Goal: Book appointment/travel/reservation

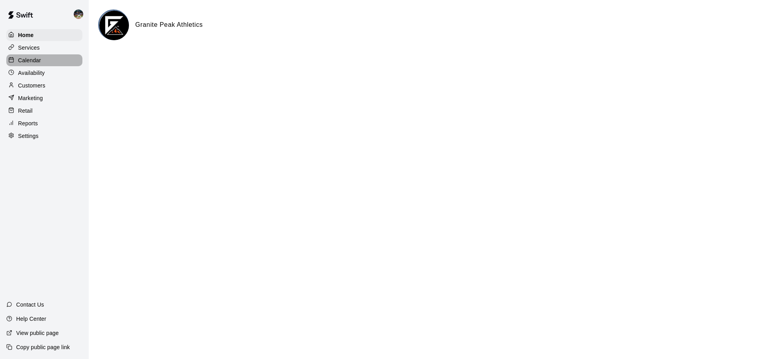
click at [41, 59] on div "Calendar" at bounding box center [44, 60] width 76 height 12
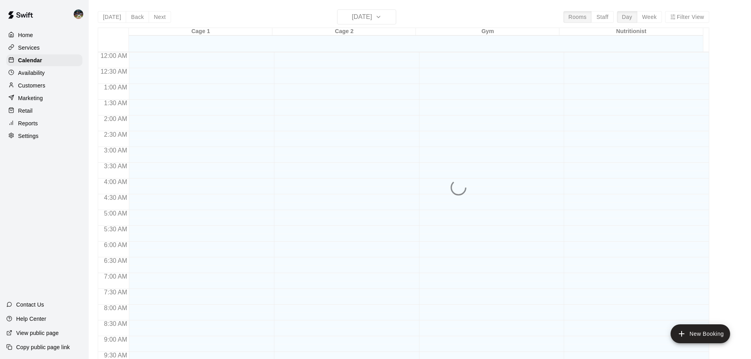
scroll to position [324, 0]
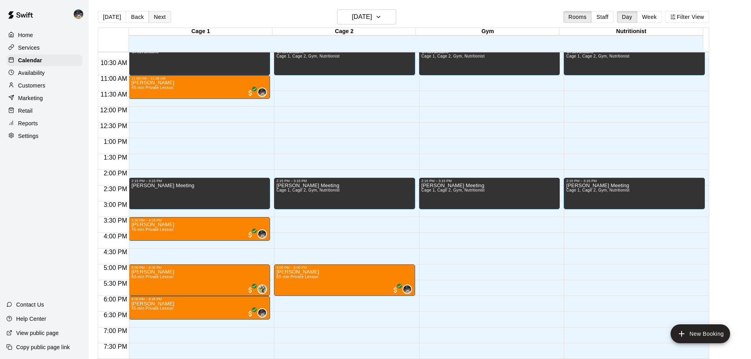
click at [157, 17] on button "Next" at bounding box center [160, 17] width 22 height 12
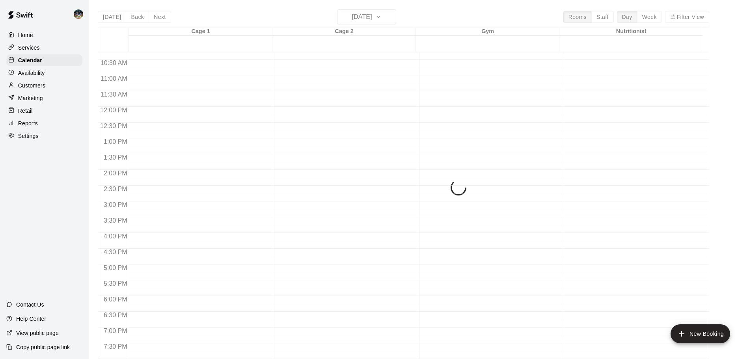
click at [159, 17] on div "[DATE] Back [DATE][DATE] Rooms Staff Day Week Filter View Cage 1 21 Thu Cage 2 …" at bounding box center [403, 188] width 611 height 359
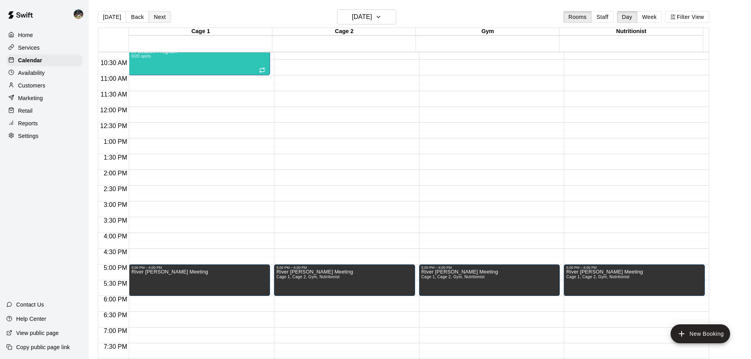
click at [160, 17] on button "Next" at bounding box center [160, 17] width 22 height 12
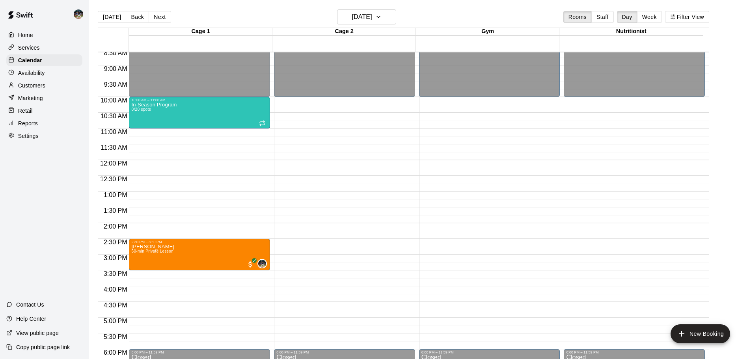
scroll to position [285, 0]
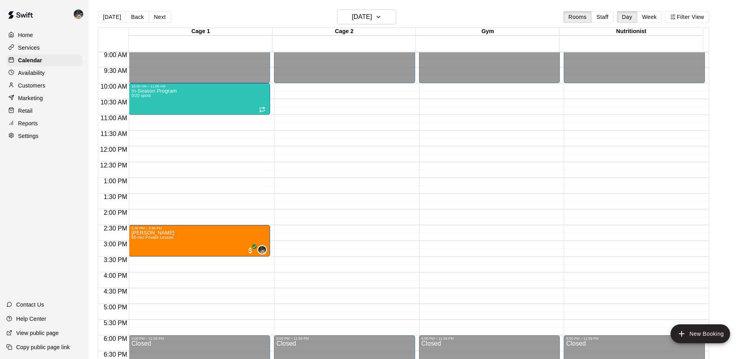
drag, startPoint x: 110, startPoint y: 13, endPoint x: 126, endPoint y: 28, distance: 22.1
click at [110, 13] on button "[DATE]" at bounding box center [112, 17] width 28 height 12
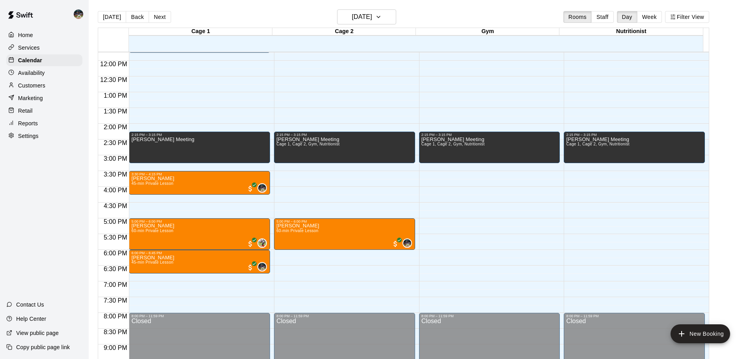
scroll to position [403, 0]
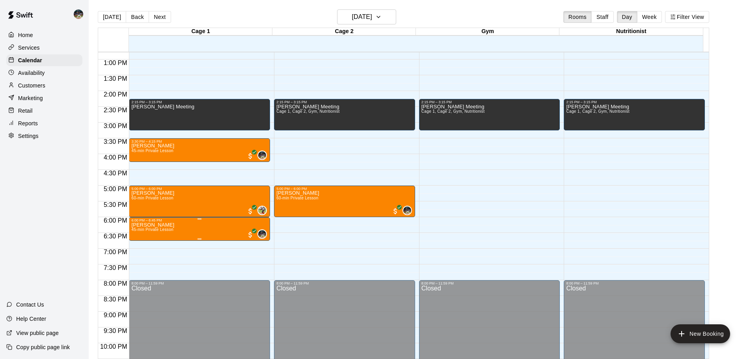
click at [162, 203] on span "45-min Private Lesson" at bounding box center [152, 229] width 42 height 4
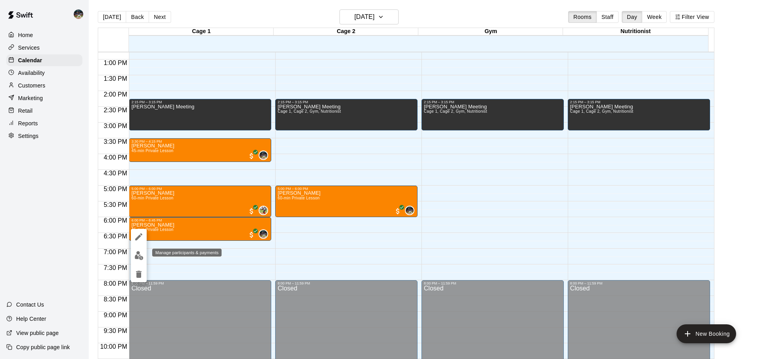
click at [139, 203] on img "edit" at bounding box center [138, 255] width 9 height 9
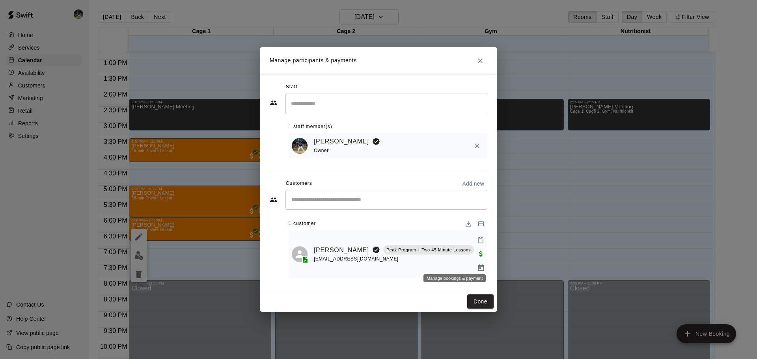
click at [375, 203] on icon "Manage bookings & payment" at bounding box center [481, 268] width 6 height 7
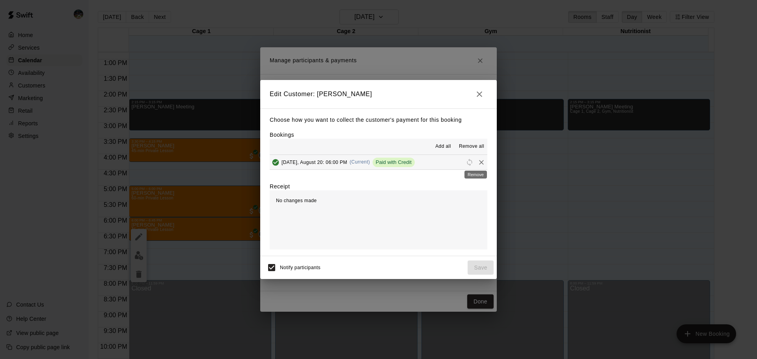
click at [375, 163] on icon "Remove" at bounding box center [481, 162] width 8 height 8
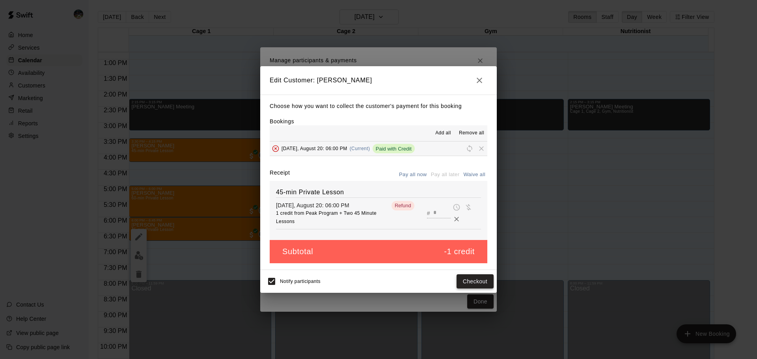
click at [375, 203] on button "Checkout" at bounding box center [475, 281] width 37 height 15
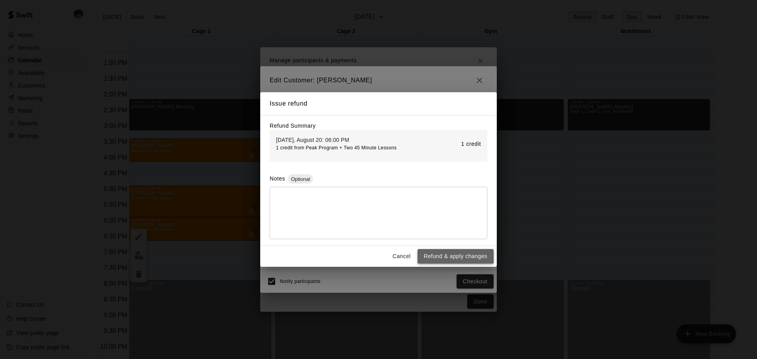
click at [375, 203] on button "Refund & apply changes" at bounding box center [455, 256] width 76 height 15
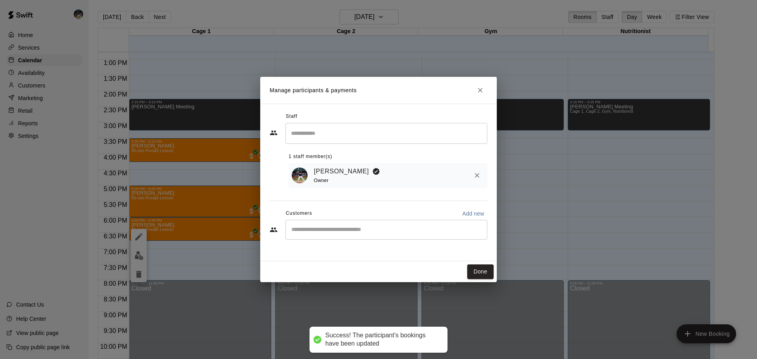
click at [375, 203] on button "Done" at bounding box center [480, 272] width 26 height 15
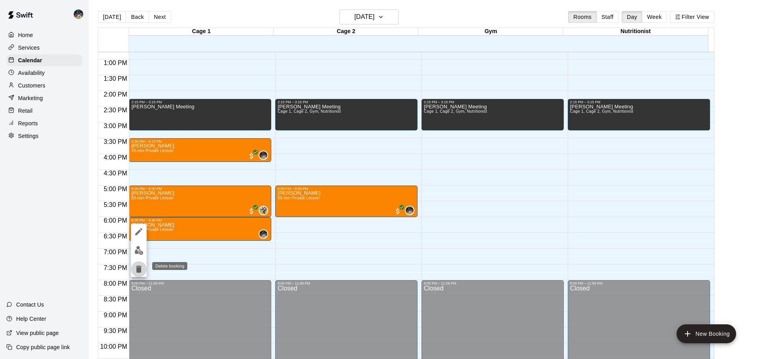
click at [138, 203] on icon "delete" at bounding box center [139, 269] width 6 height 7
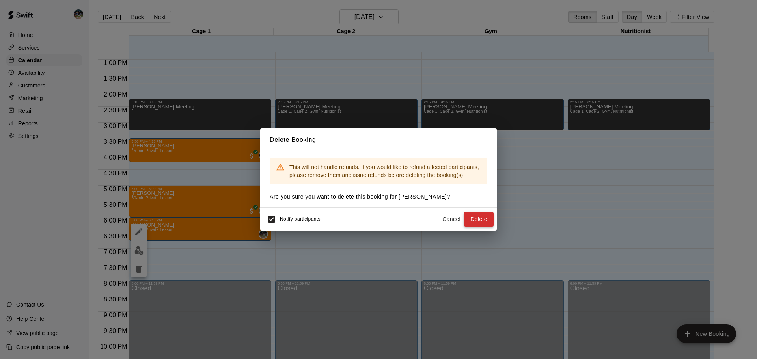
click at [375, 203] on button "Delete" at bounding box center [479, 219] width 30 height 15
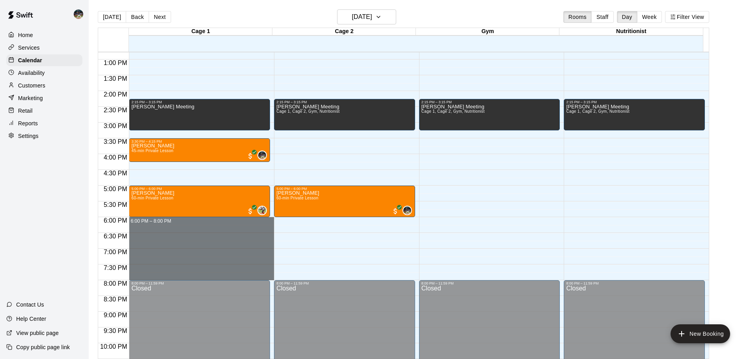
drag, startPoint x: 240, startPoint y: 219, endPoint x: 253, endPoint y: 281, distance: 63.2
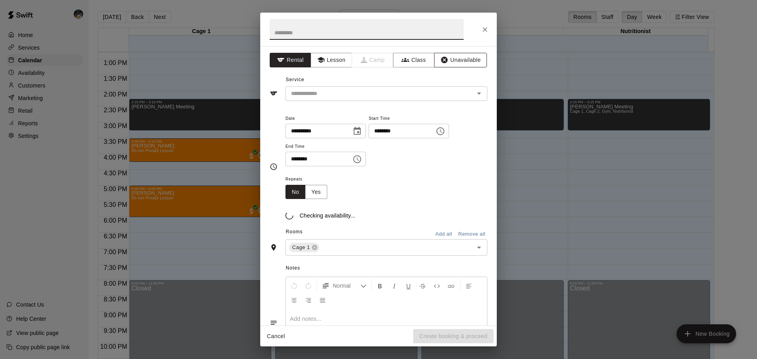
click at [375, 60] on button "Unavailable" at bounding box center [460, 60] width 53 height 15
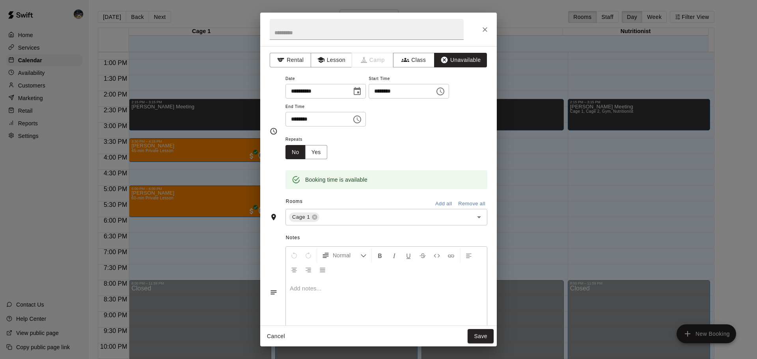
click at [375, 203] on button "Add all" at bounding box center [443, 204] width 25 height 12
click at [375, 203] on button "Save" at bounding box center [481, 336] width 26 height 15
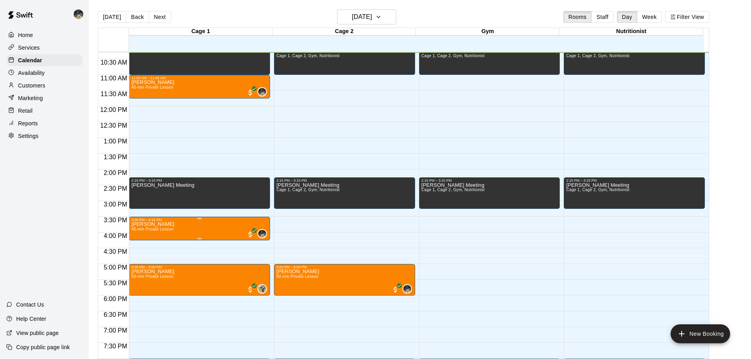
scroll to position [324, 0]
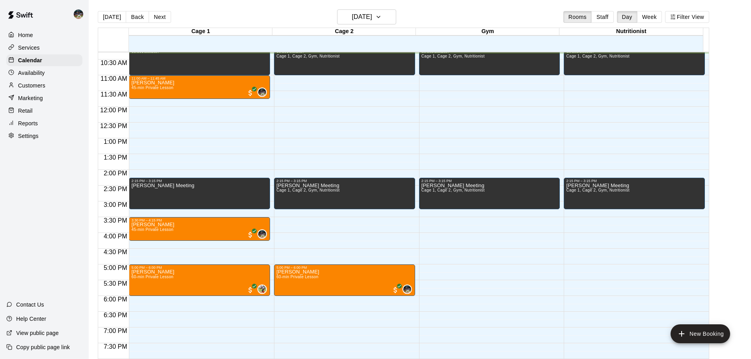
click at [170, 17] on div "[DATE] Back [DATE][DATE] Rooms Staff Day Week Filter View" at bounding box center [403, 18] width 611 height 18
click at [160, 18] on button "Next" at bounding box center [160, 17] width 22 height 12
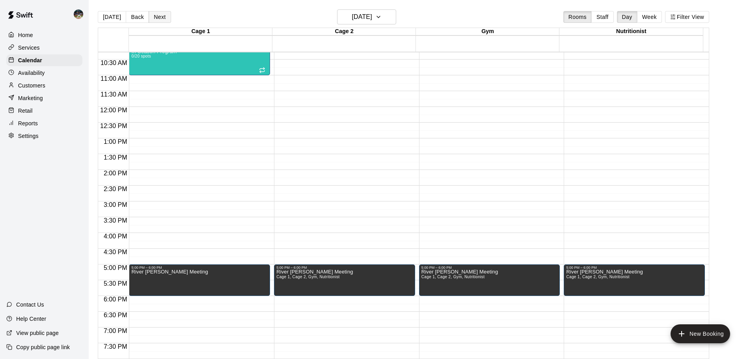
click at [157, 17] on button "Next" at bounding box center [160, 17] width 22 height 12
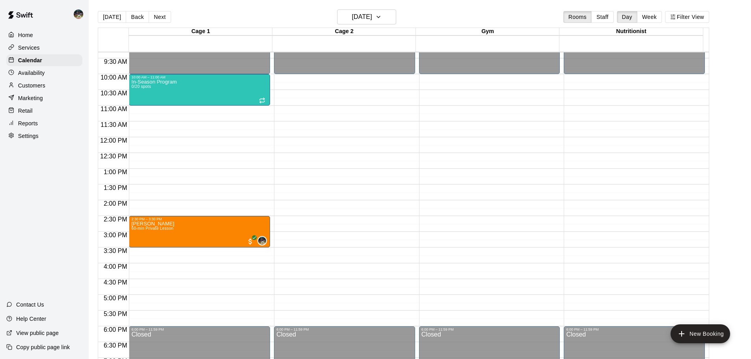
scroll to position [285, 0]
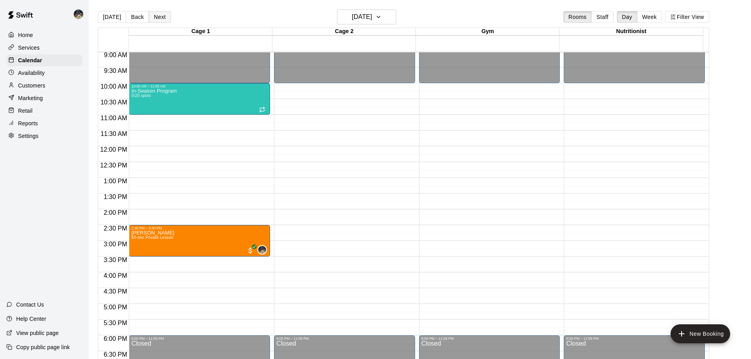
click at [153, 15] on button "Next" at bounding box center [160, 17] width 22 height 12
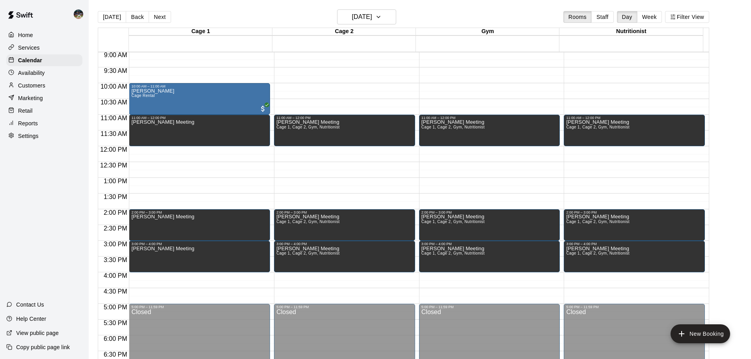
click at [46, 75] on div "Availability" at bounding box center [44, 73] width 76 height 12
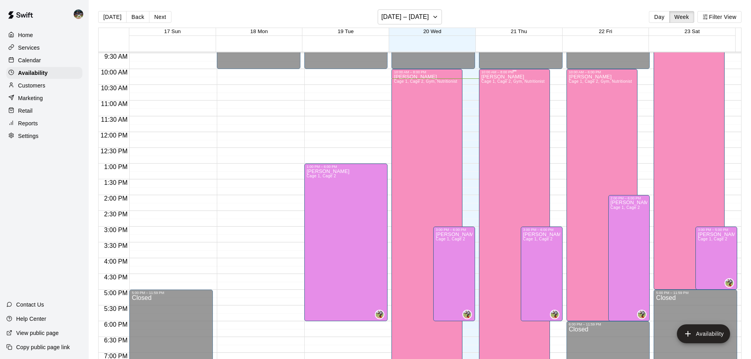
scroll to position [246, 0]
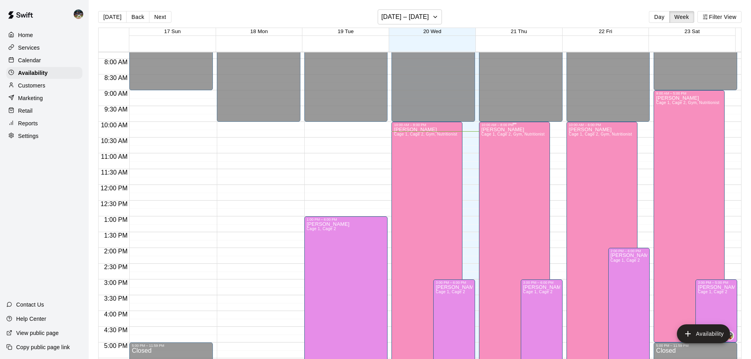
click at [375, 196] on div "[PERSON_NAME] 1, Cage 2, Gym, Nutritionist" at bounding box center [512, 306] width 63 height 359
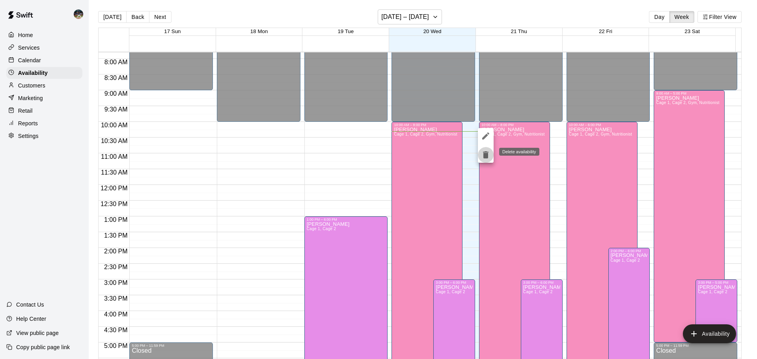
click at [375, 157] on icon "delete" at bounding box center [486, 154] width 6 height 7
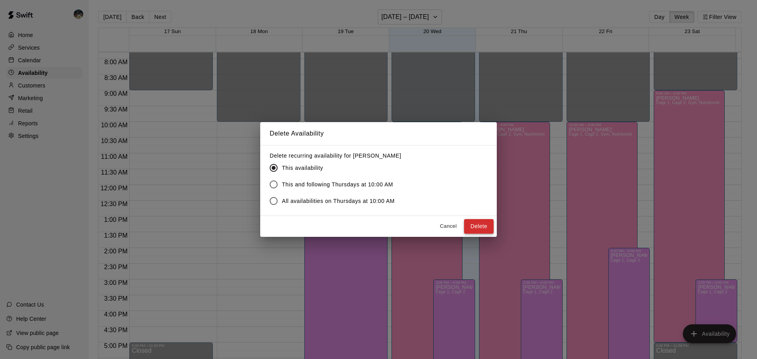
click at [375, 203] on button "Delete" at bounding box center [479, 226] width 30 height 15
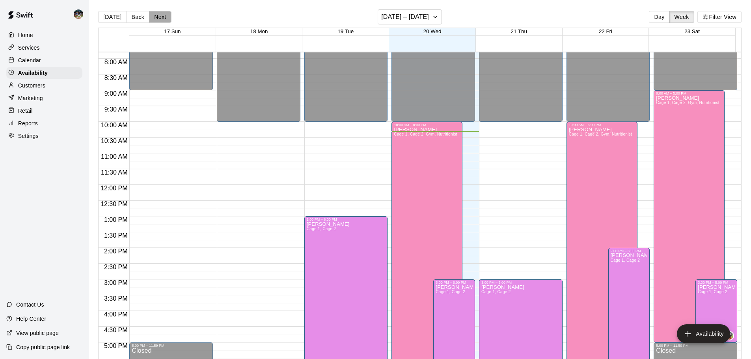
click at [163, 15] on button "Next" at bounding box center [160, 17] width 22 height 12
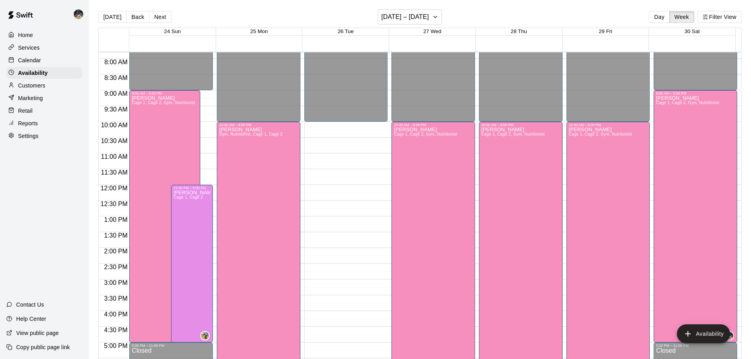
click at [59, 57] on div "Calendar" at bounding box center [44, 60] width 76 height 12
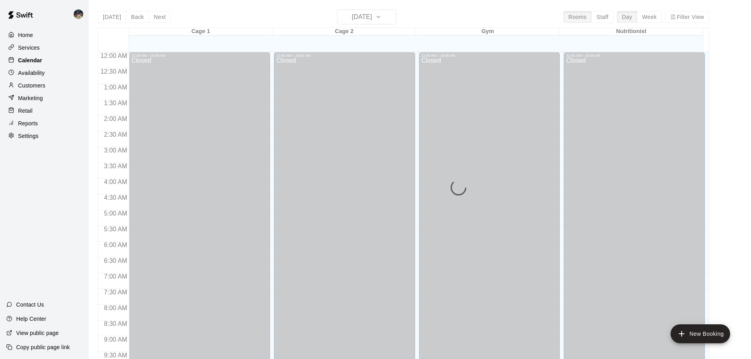
scroll to position [325, 0]
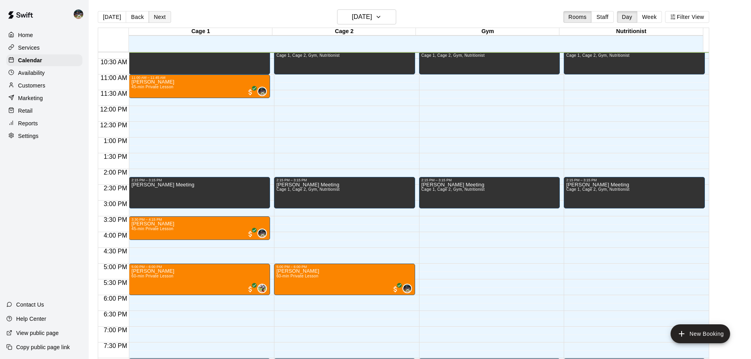
click at [165, 16] on button "Next" at bounding box center [160, 17] width 22 height 12
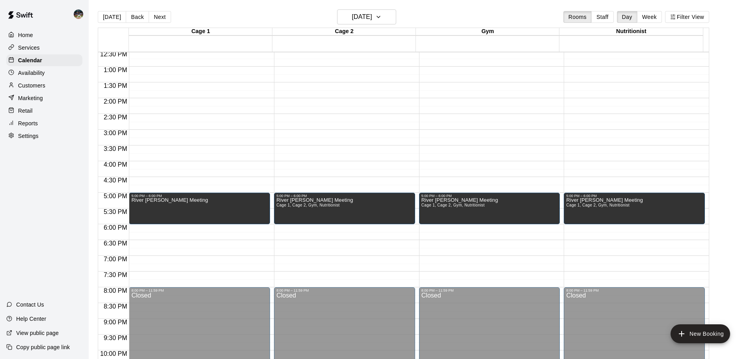
scroll to position [404, 0]
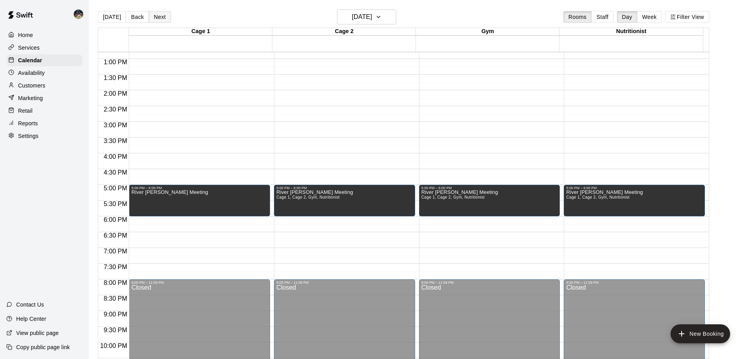
click at [162, 13] on button "Next" at bounding box center [160, 17] width 22 height 12
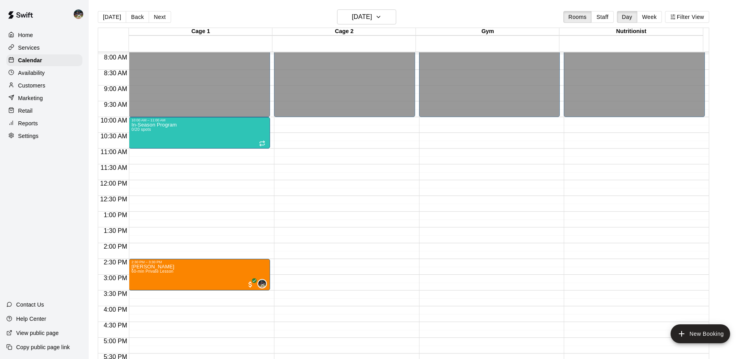
scroll to position [246, 0]
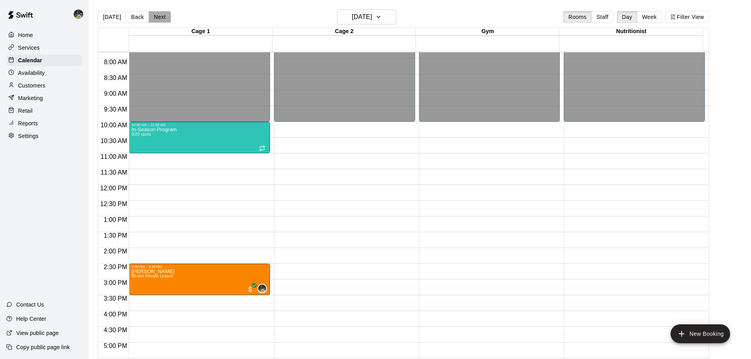
click at [155, 14] on button "Next" at bounding box center [160, 17] width 22 height 12
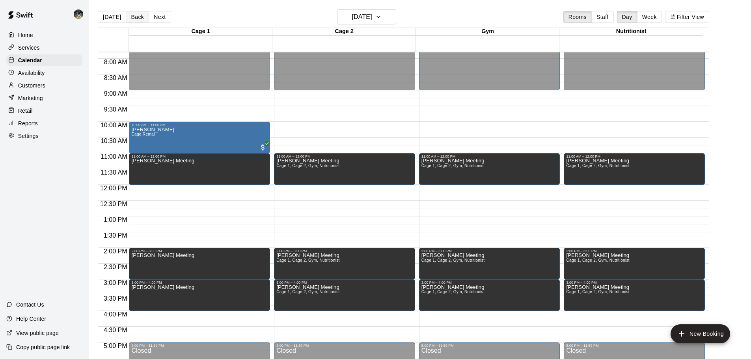
click at [133, 19] on button "Back" at bounding box center [137, 17] width 23 height 12
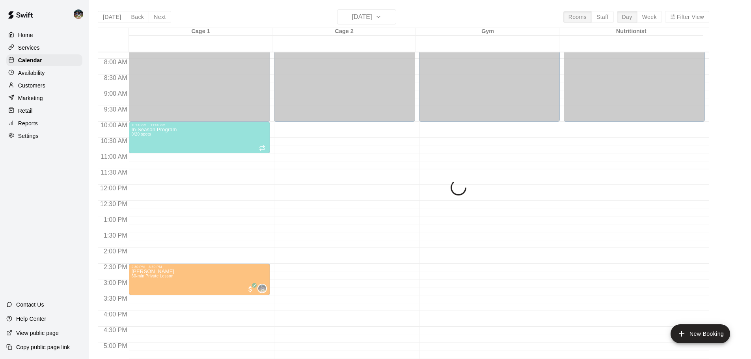
click at [110, 18] on div "[DATE] Back [DATE][DATE] Rooms Staff Day Week Filter View Cage 1 22 Fri Cage 2 …" at bounding box center [403, 188] width 611 height 359
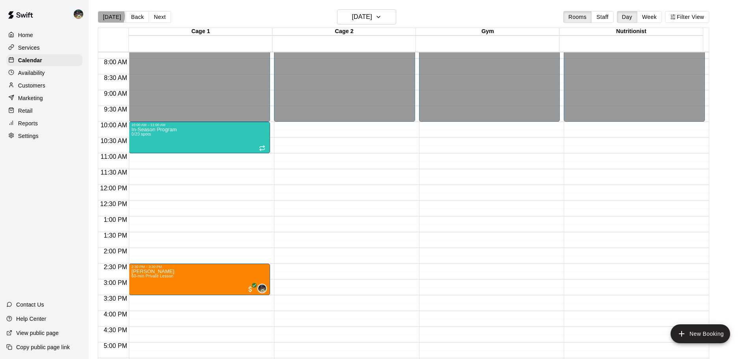
click at [110, 16] on button "[DATE]" at bounding box center [112, 17] width 28 height 12
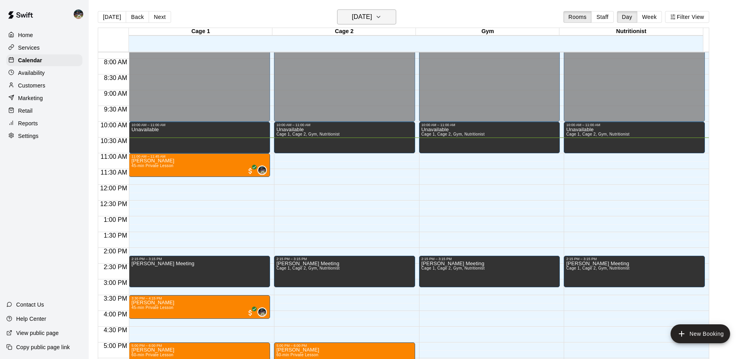
click at [352, 11] on h6 "[DATE]" at bounding box center [362, 16] width 20 height 11
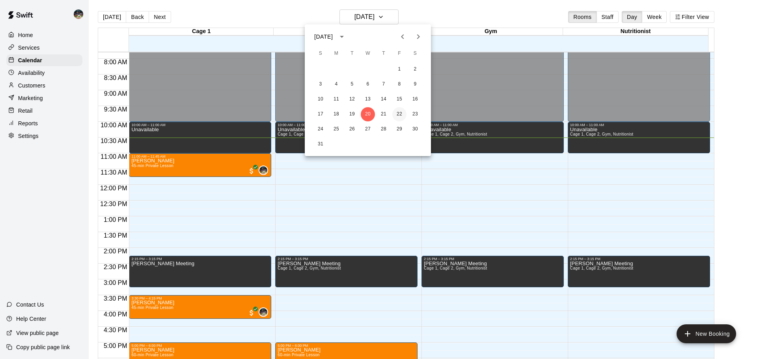
click at [375, 114] on button "22" at bounding box center [399, 114] width 14 height 14
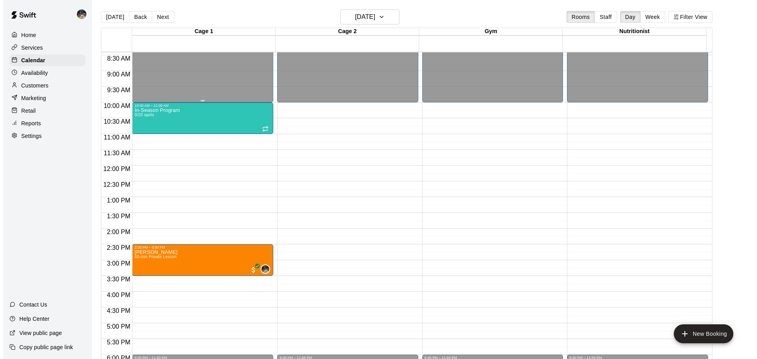
scroll to position [207, 0]
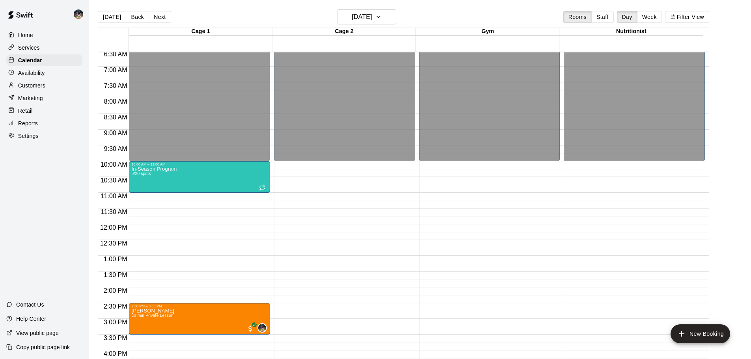
click at [112, 11] on button "[DATE]" at bounding box center [112, 17] width 28 height 12
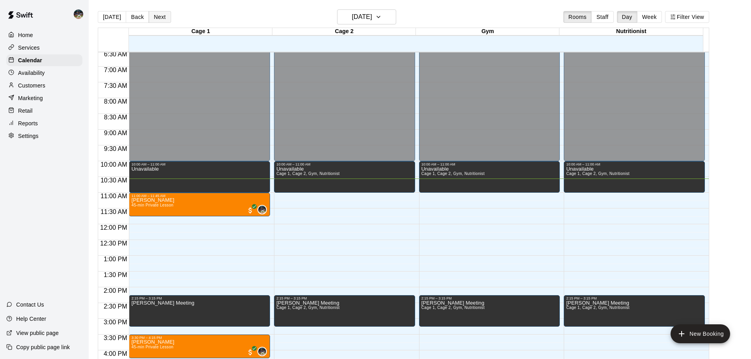
click at [161, 16] on button "Next" at bounding box center [160, 17] width 22 height 12
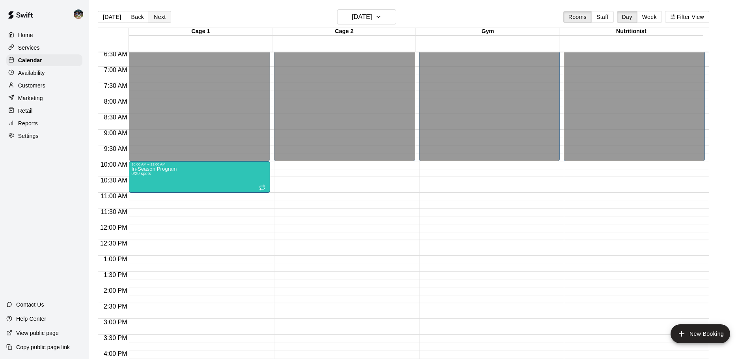
click at [158, 16] on button "Next" at bounding box center [160, 17] width 22 height 12
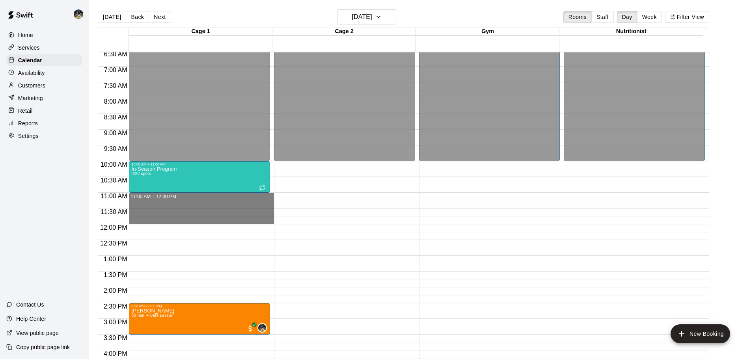
drag, startPoint x: 177, startPoint y: 194, endPoint x: 173, endPoint y: 222, distance: 28.3
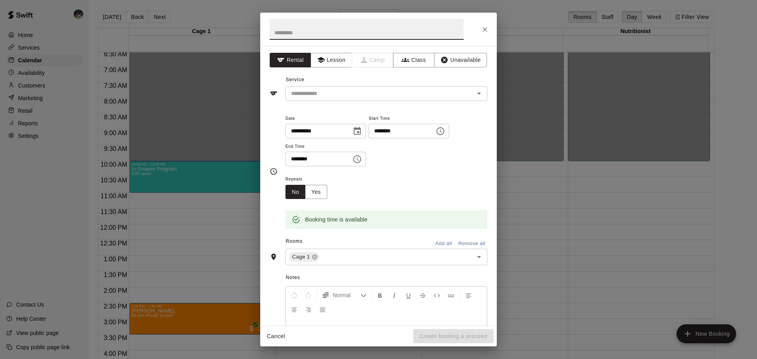
click at [315, 30] on input "text" at bounding box center [367, 29] width 194 height 21
type input "**********"
click at [324, 62] on button "Lesson" at bounding box center [331, 60] width 41 height 15
click at [337, 95] on input "text" at bounding box center [375, 94] width 174 height 10
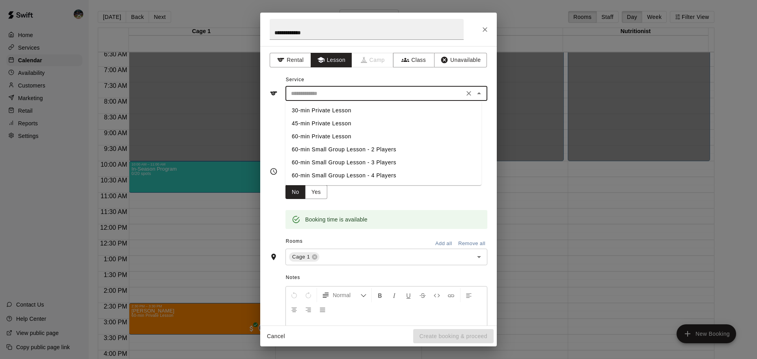
click at [350, 124] on li "45-min Private Lesson" at bounding box center [383, 123] width 196 height 13
type input "**********"
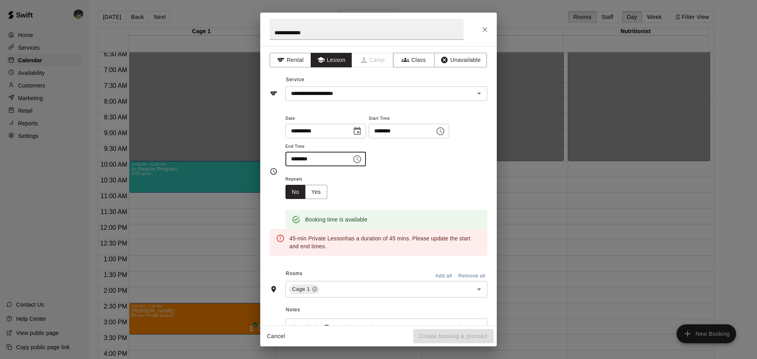
click at [298, 160] on input "********" at bounding box center [315, 159] width 61 height 15
type input "********"
click at [364, 183] on div "Repeats No Yes" at bounding box center [386, 186] width 202 height 25
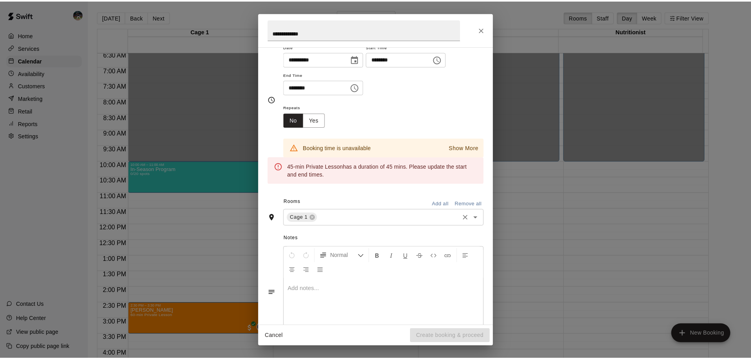
scroll to position [79, 0]
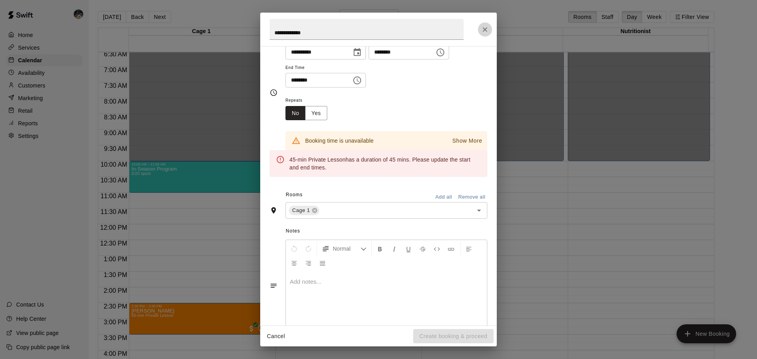
click at [375, 28] on button "Close" at bounding box center [485, 29] width 14 height 14
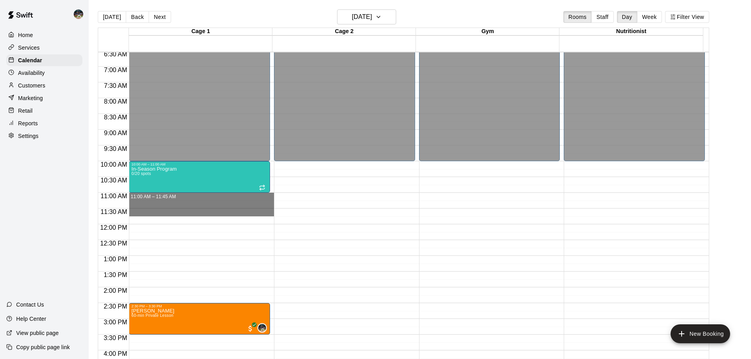
drag, startPoint x: 220, startPoint y: 201, endPoint x: 220, endPoint y: 216, distance: 14.2
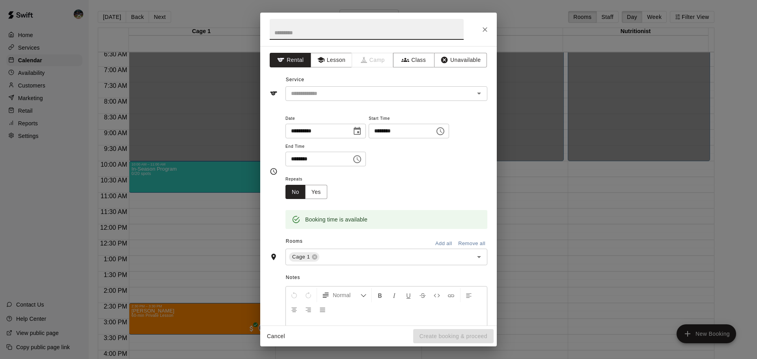
click at [337, 29] on input "text" at bounding box center [367, 29] width 194 height 21
type input "**********"
click at [336, 65] on button "Lesson" at bounding box center [331, 60] width 41 height 15
click at [344, 98] on input "text" at bounding box center [375, 94] width 174 height 10
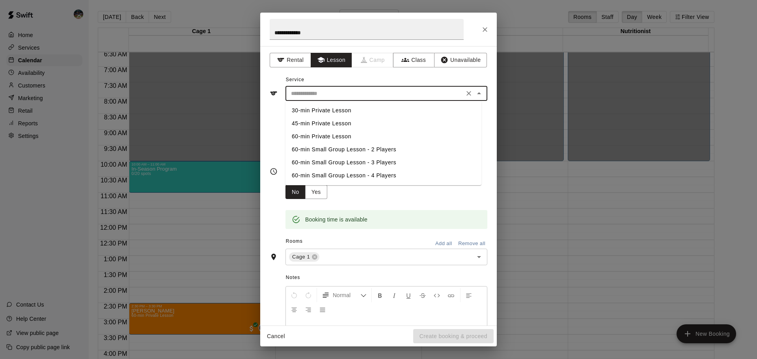
click at [345, 126] on li "45-min Private Lesson" at bounding box center [383, 123] width 196 height 13
type input "**********"
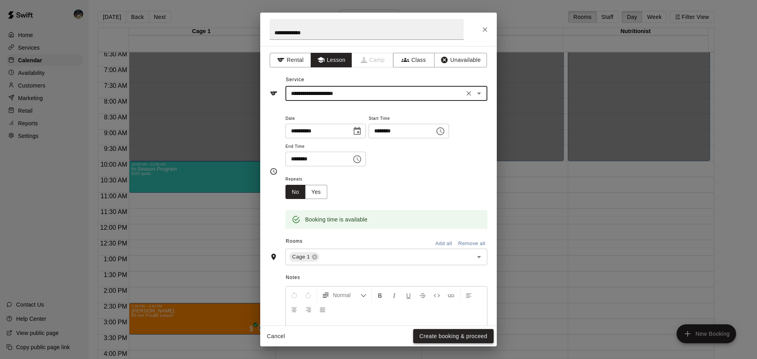
click at [375, 203] on button "Create booking & proceed" at bounding box center [453, 336] width 80 height 15
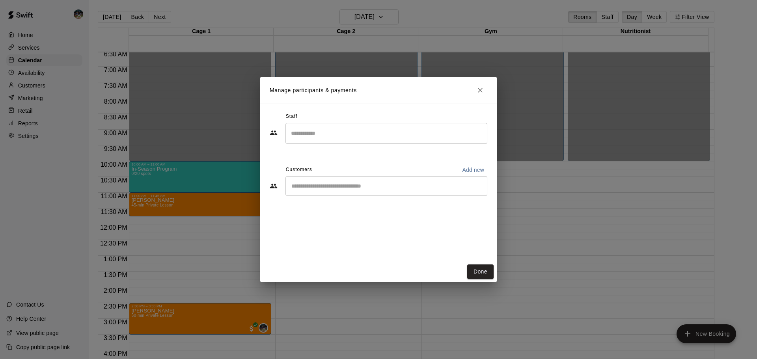
click at [350, 139] on input "Search staff" at bounding box center [386, 134] width 195 height 14
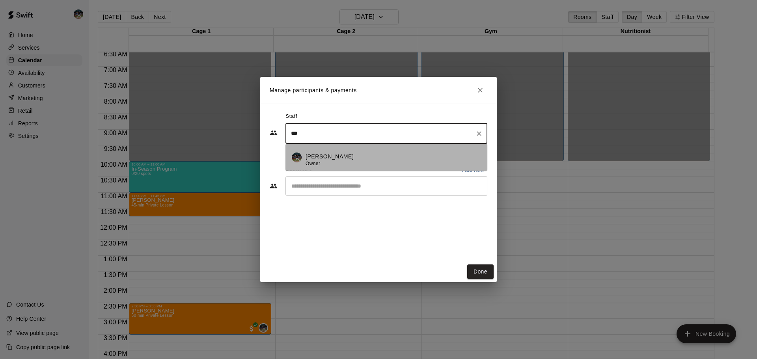
click at [351, 156] on div "[PERSON_NAME] Owner" at bounding box center [393, 160] width 175 height 15
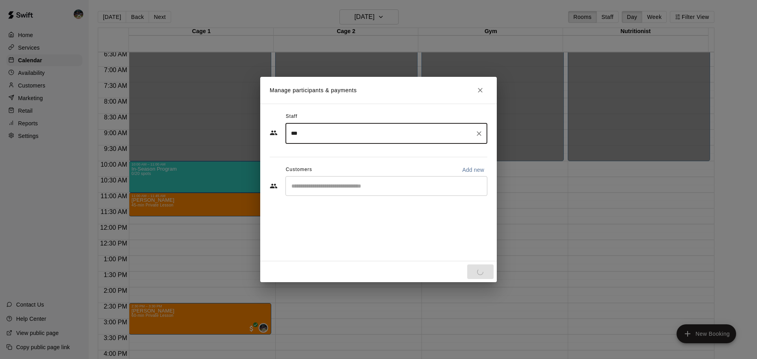
type input "***"
click at [350, 188] on input "Start typing to search customers..." at bounding box center [386, 186] width 195 height 8
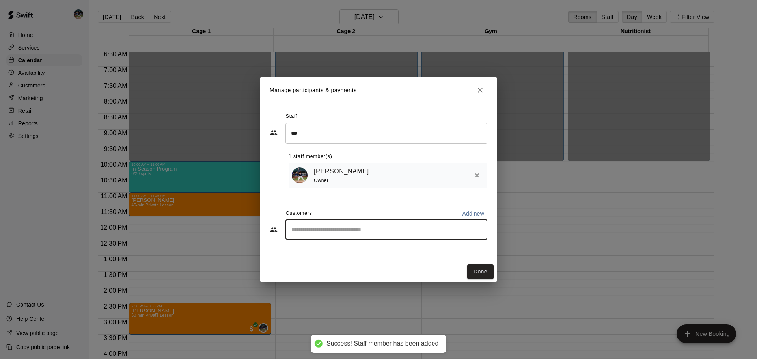
click at [319, 203] on input "Start typing to search customers..." at bounding box center [386, 230] width 195 height 8
type input "*******"
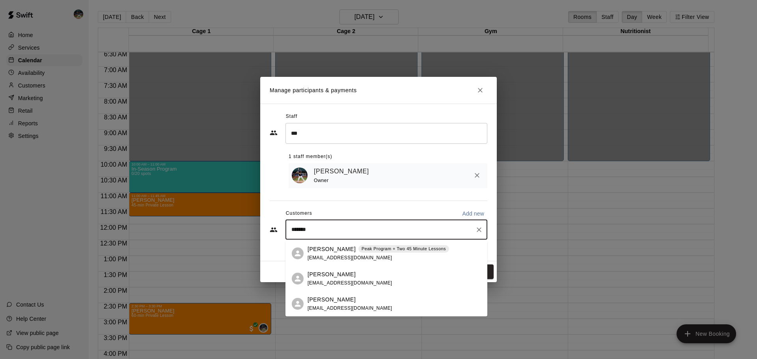
click at [331, 203] on span "[EMAIL_ADDRESS][DOMAIN_NAME]" at bounding box center [349, 258] width 85 height 6
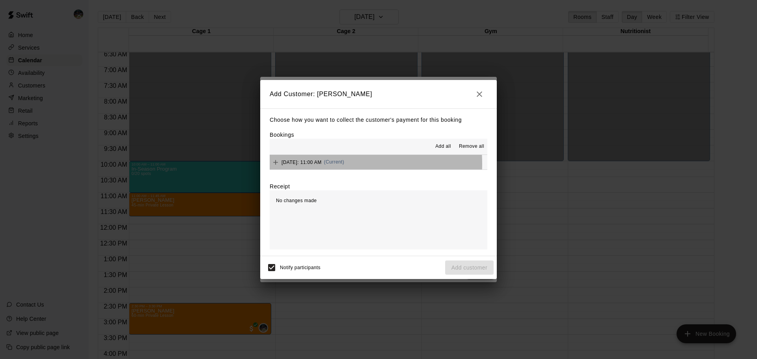
click at [313, 164] on span "[DATE]: 11:00 AM" at bounding box center [301, 162] width 40 height 6
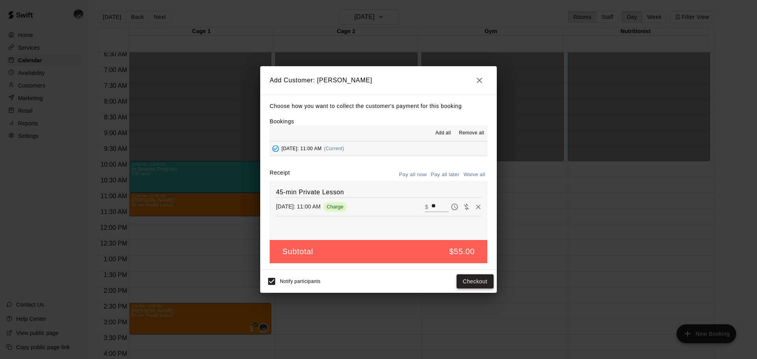
click at [375, 203] on button "Checkout" at bounding box center [475, 281] width 37 height 15
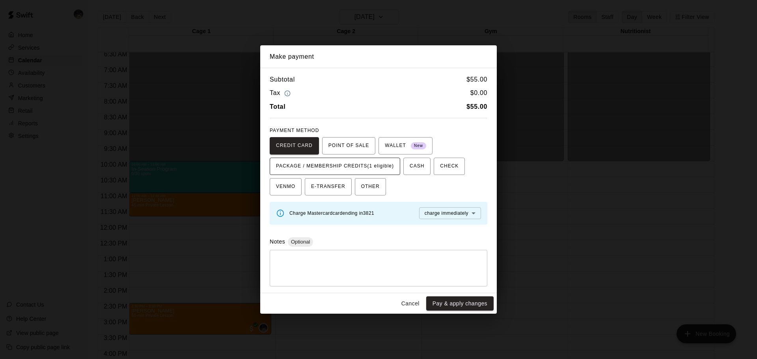
click at [361, 162] on span "PACKAGE / MEMBERSHIP CREDITS (1 eligible)" at bounding box center [335, 166] width 118 height 13
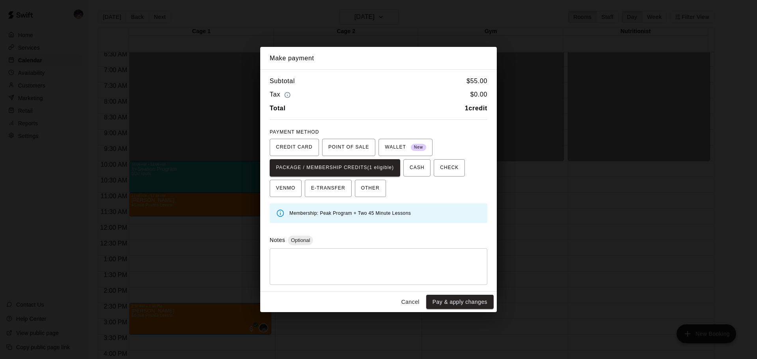
click at [375, 203] on button "Pay & apply changes" at bounding box center [459, 302] width 67 height 15
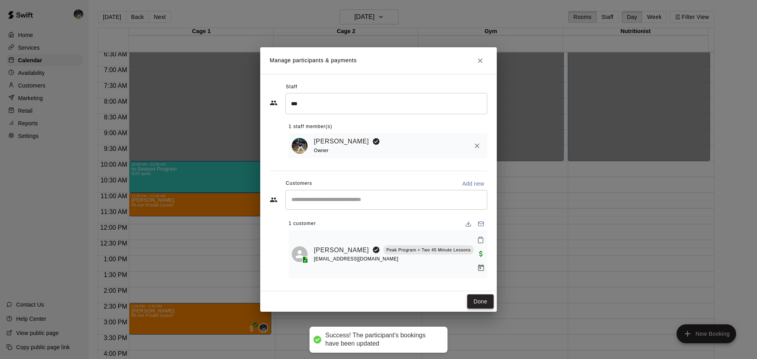
click at [375, 203] on button "Done" at bounding box center [480, 301] width 26 height 15
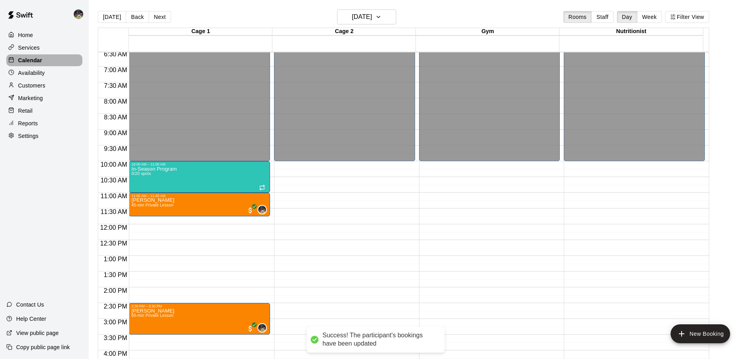
click at [62, 59] on div "Calendar" at bounding box center [44, 60] width 76 height 12
click at [97, 19] on div "[DATE] Back [DATE][DATE] Rooms Staff Day Week Filter View Cage 1 22 Fri Cage 2 …" at bounding box center [403, 188] width 623 height 359
click at [100, 20] on button "[DATE]" at bounding box center [112, 17] width 28 height 12
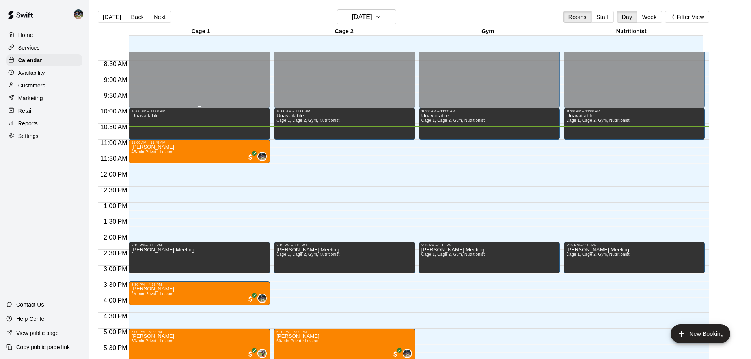
scroll to position [246, 0]
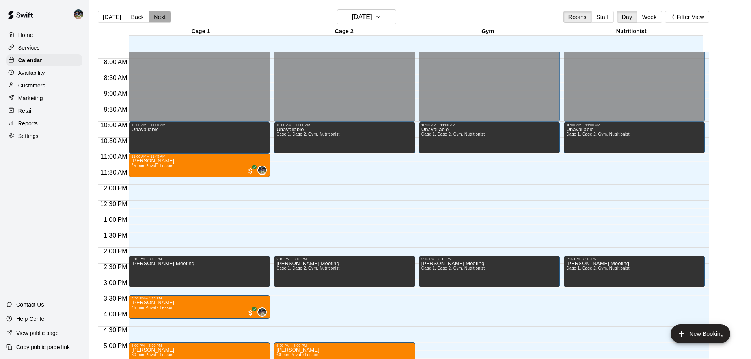
click at [161, 21] on button "Next" at bounding box center [160, 17] width 22 height 12
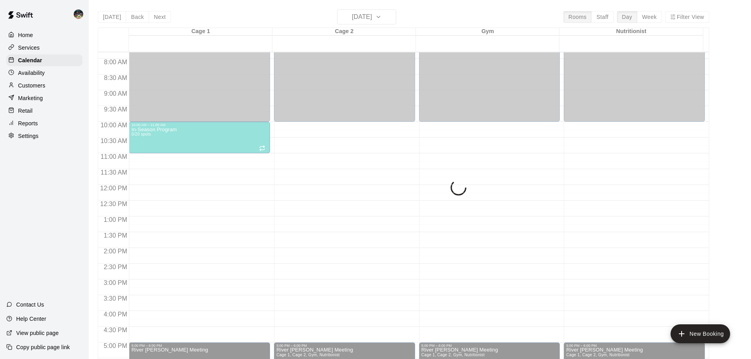
click at [134, 20] on div "[DATE] Back [DATE][DATE] Rooms Staff Day Week Filter View Cage 1 21 Thu Cage 2 …" at bounding box center [403, 188] width 611 height 359
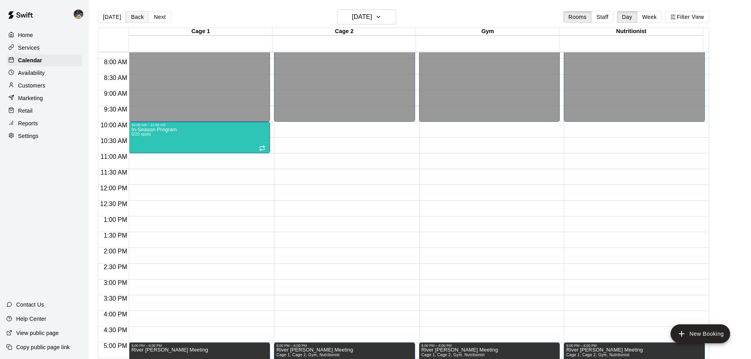
click at [135, 18] on button "Back" at bounding box center [137, 17] width 23 height 12
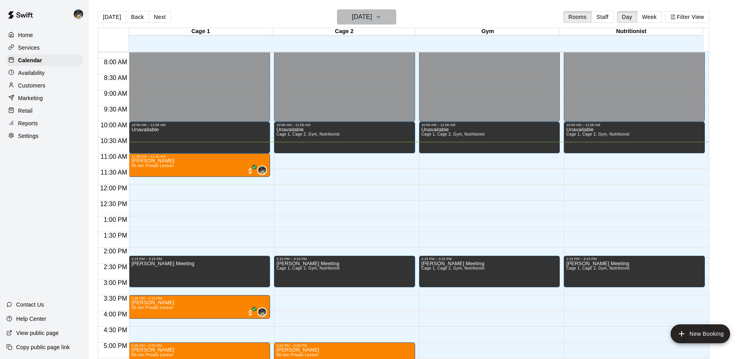
click at [372, 15] on h6 "[DATE]" at bounding box center [362, 16] width 20 height 11
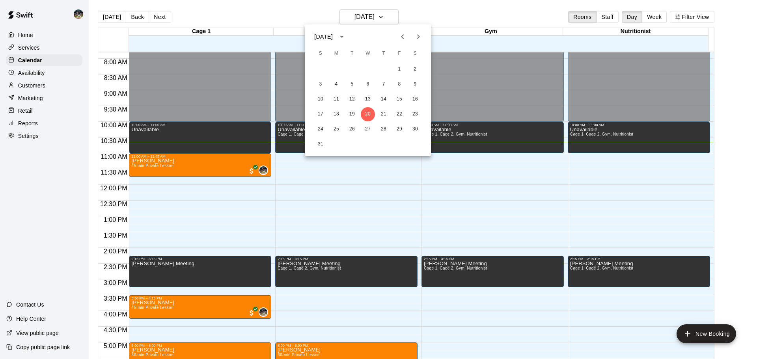
click at [375, 38] on icon "Next month" at bounding box center [418, 36] width 9 height 9
click at [375, 35] on icon "Next month" at bounding box center [418, 36] width 9 height 9
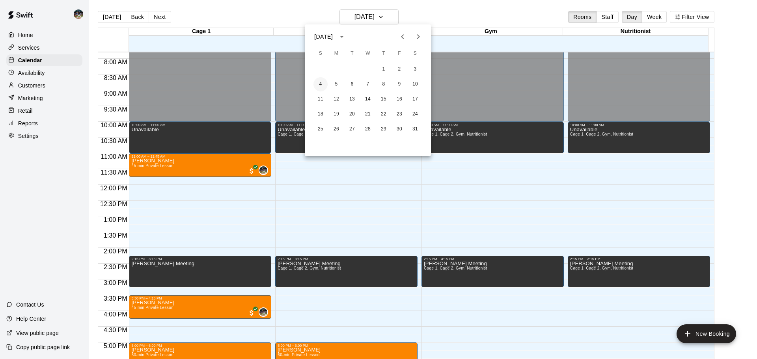
click at [320, 83] on button "4" at bounding box center [320, 84] width 14 height 14
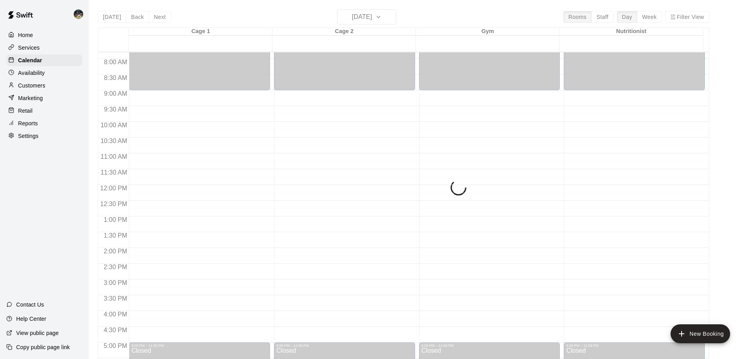
click at [375, 16] on div "[DATE] Back [DATE][DATE] Rooms Staff Day Week Filter View Cage 1 04 Sun Cage 2 …" at bounding box center [403, 188] width 611 height 359
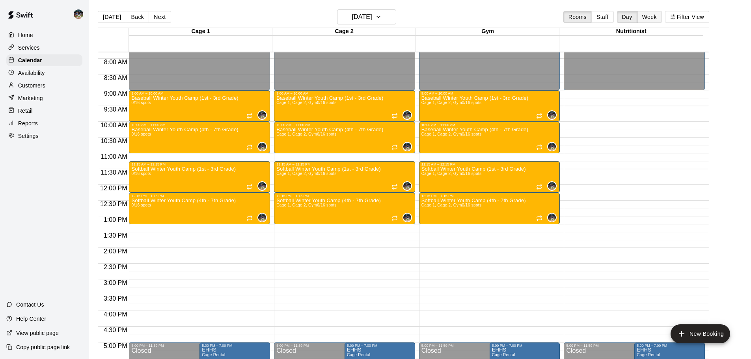
click at [375, 20] on button "Week" at bounding box center [649, 17] width 25 height 12
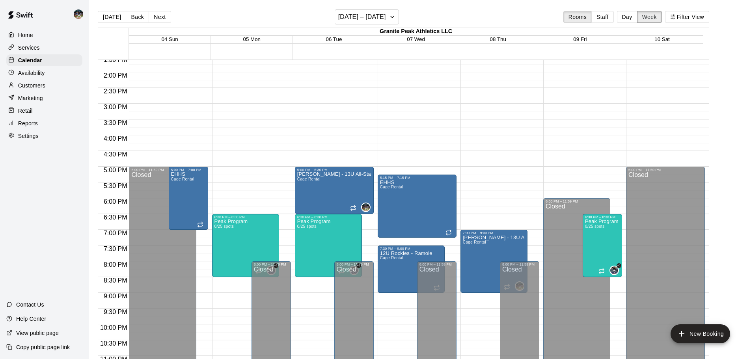
scroll to position [411, 0]
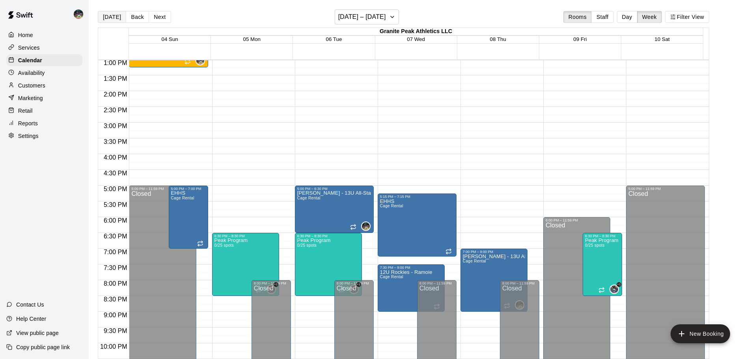
click at [106, 15] on button "[DATE]" at bounding box center [112, 17] width 28 height 12
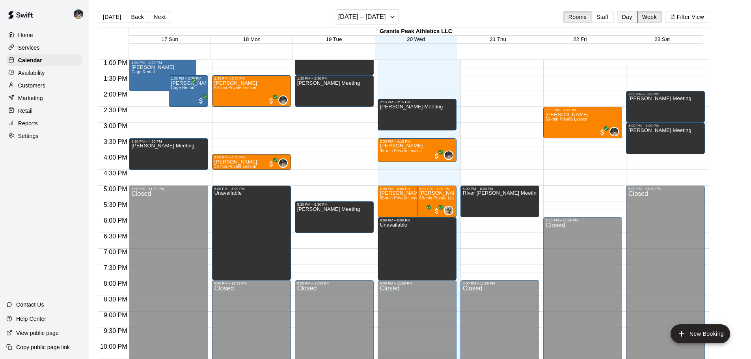
click at [375, 17] on button "Day" at bounding box center [627, 17] width 20 height 12
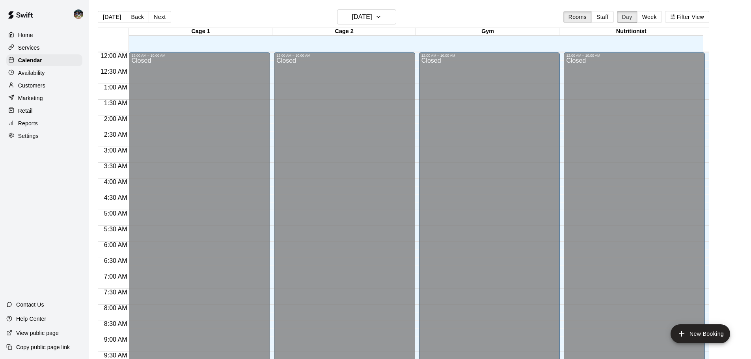
scroll to position [336, 0]
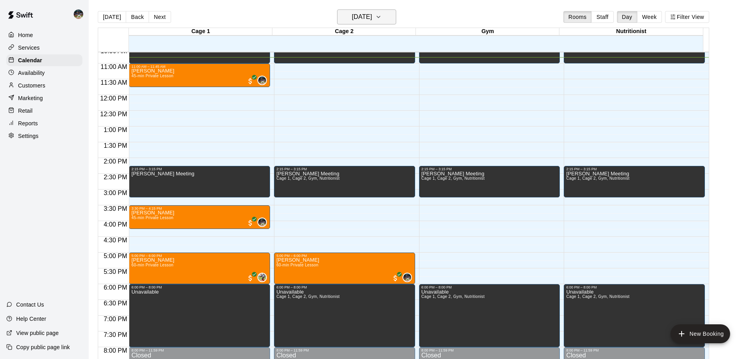
click at [372, 15] on h6 "[DATE]" at bounding box center [362, 16] width 20 height 11
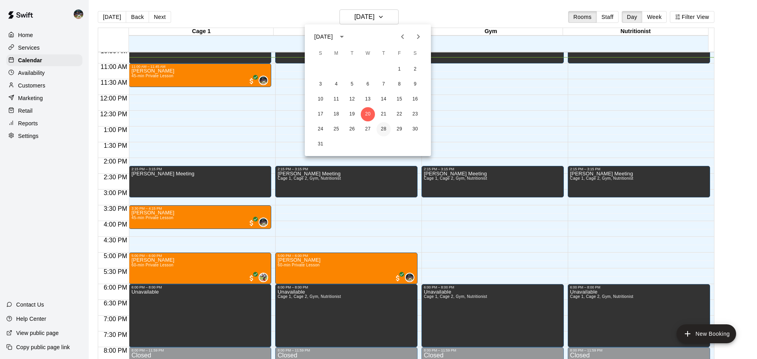
click at [375, 129] on button "28" at bounding box center [383, 129] width 14 height 14
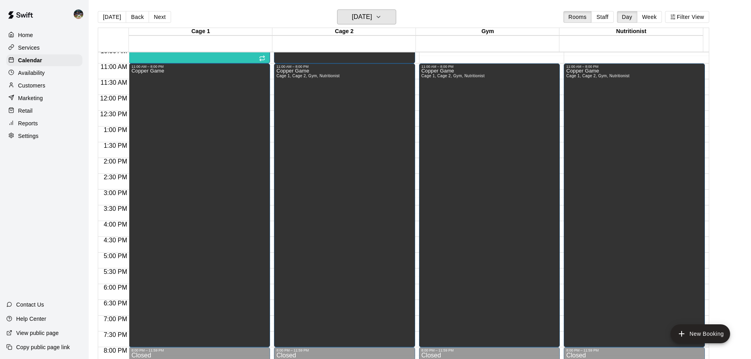
scroll to position [296, 0]
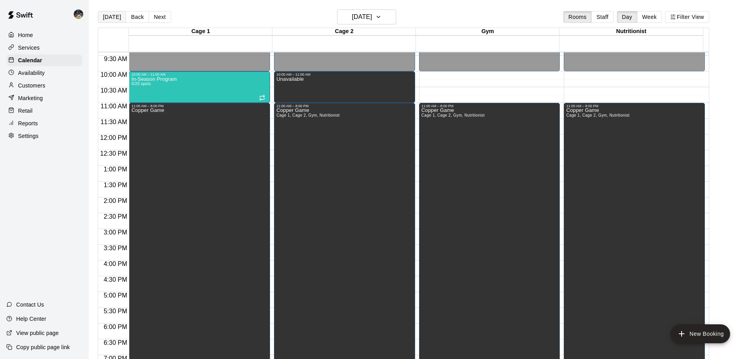
click at [108, 13] on button "[DATE]" at bounding box center [112, 17] width 28 height 12
